Goal: Contribute content

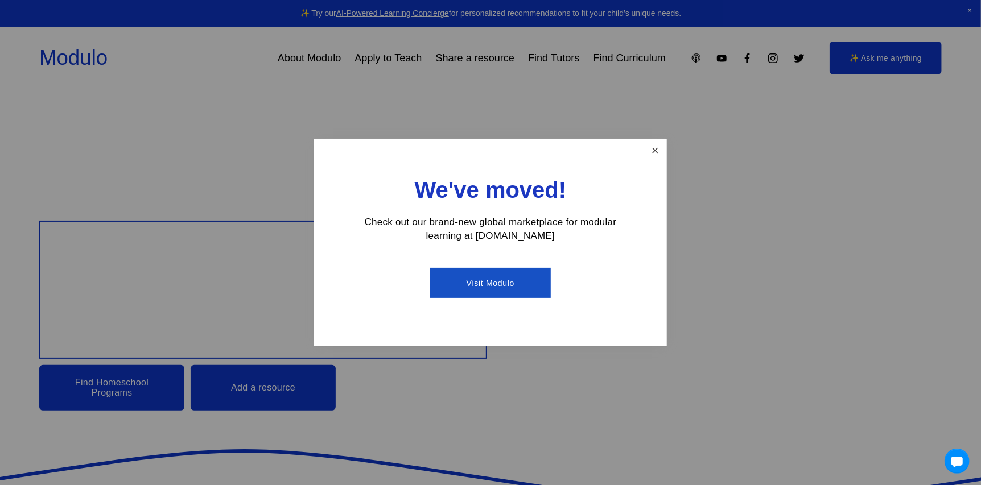
click at [655, 151] on link "Close" at bounding box center [655, 151] width 20 height 20
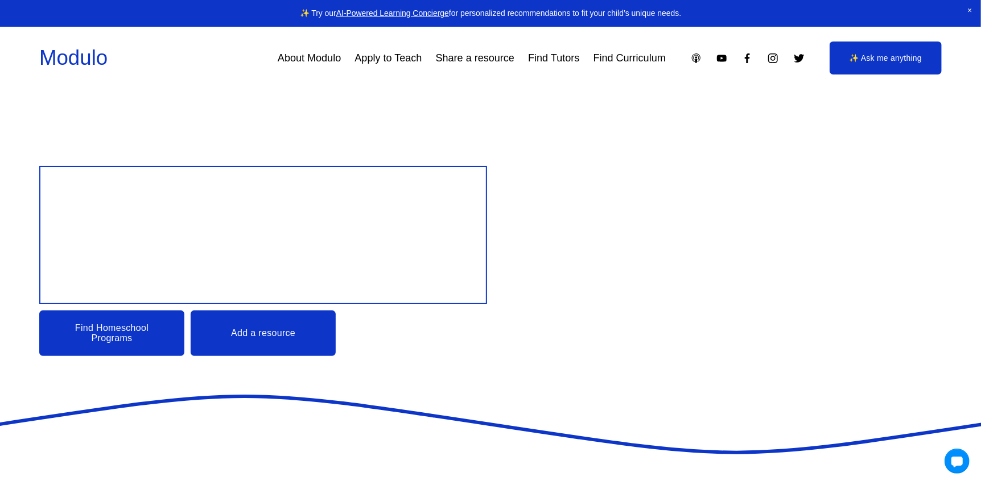
scroll to position [56, 0]
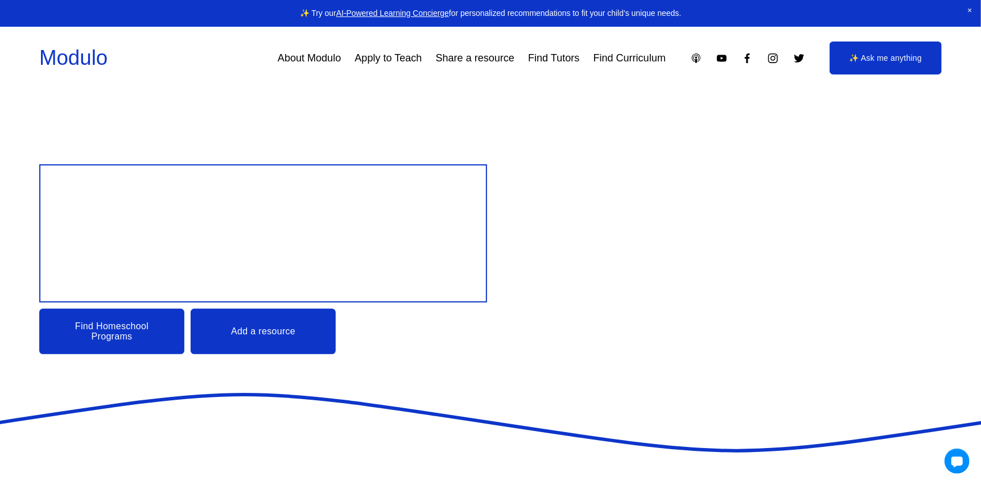
click at [88, 338] on link "Find Homeschool Programs" at bounding box center [111, 331] width 145 height 45
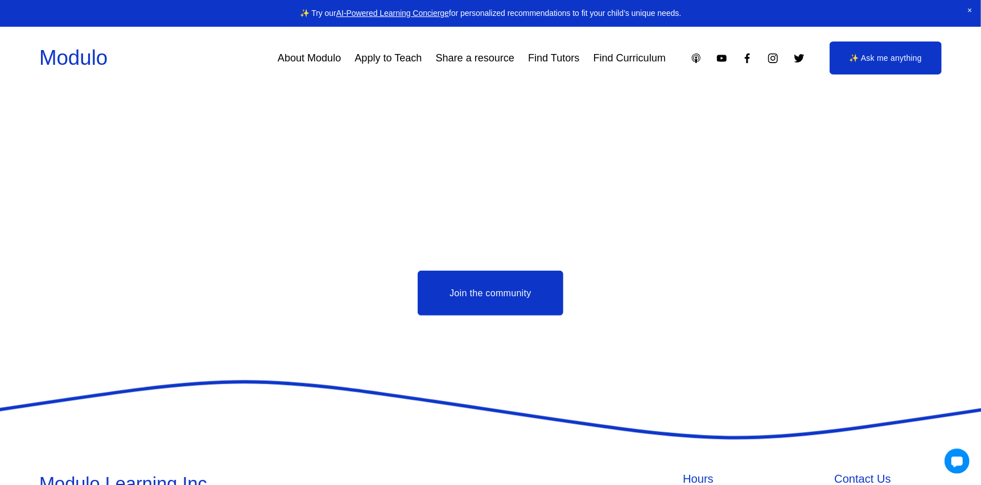
scroll to position [2938, 0]
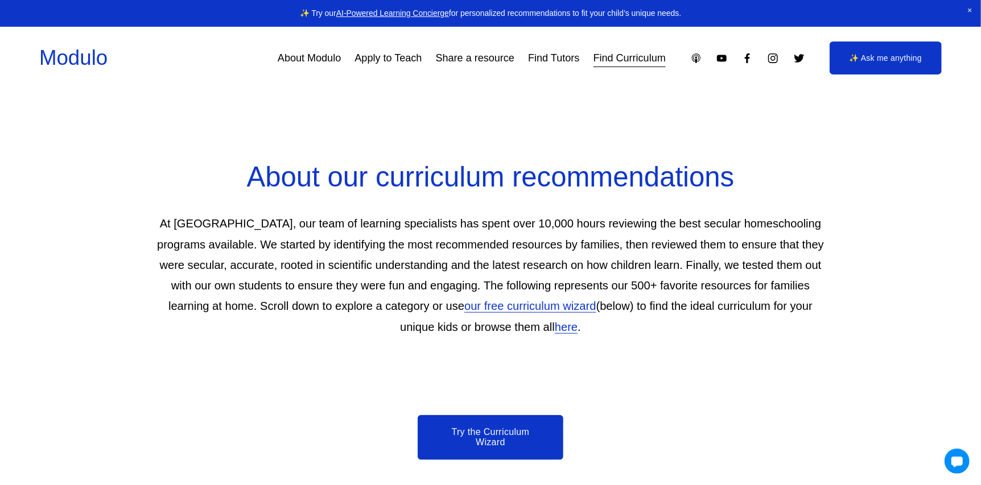
scroll to position [512, 0]
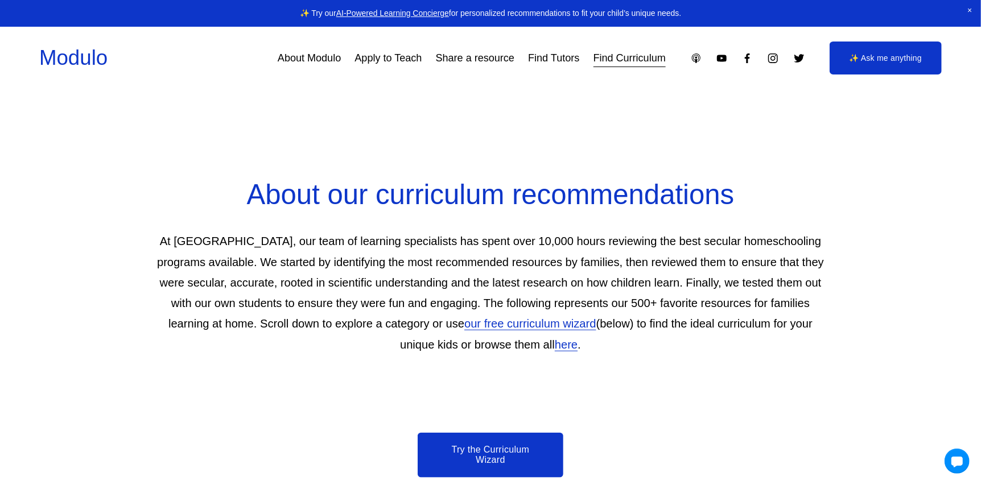
click at [462, 59] on link "Share a resource" at bounding box center [475, 58] width 79 height 20
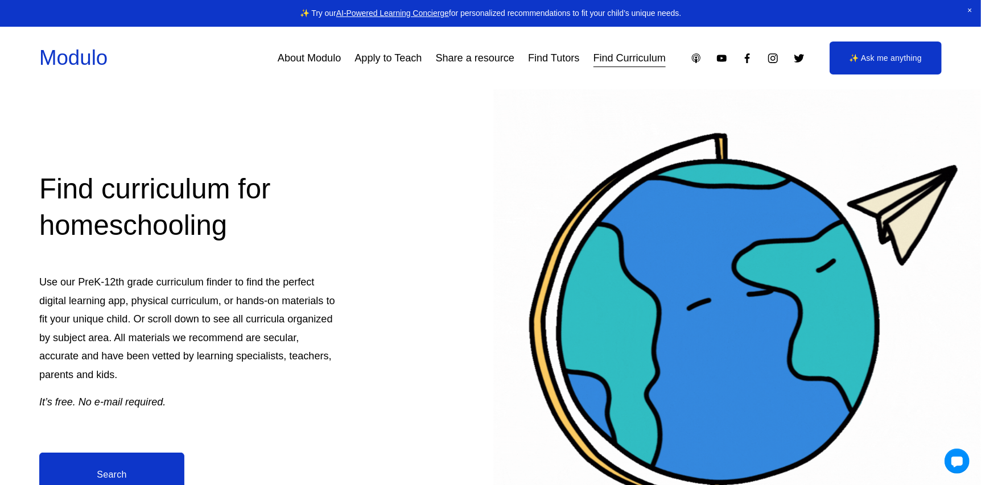
scroll to position [0, 0]
